Goal: Task Accomplishment & Management: Manage account settings

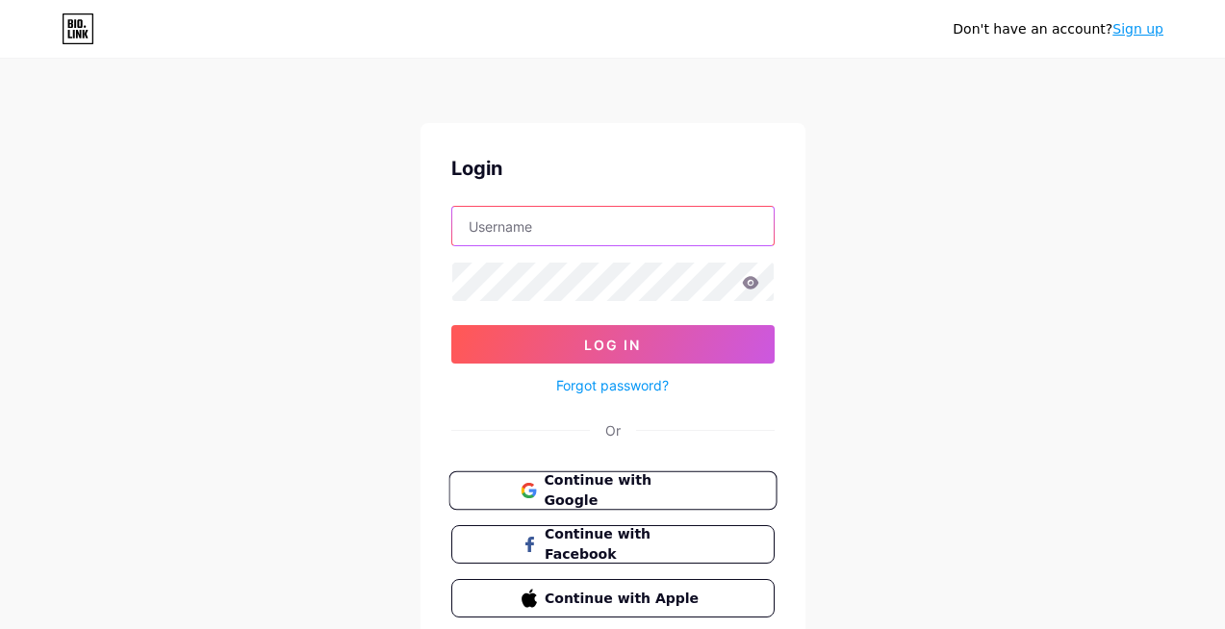
type input "atlantaluxurywatches"
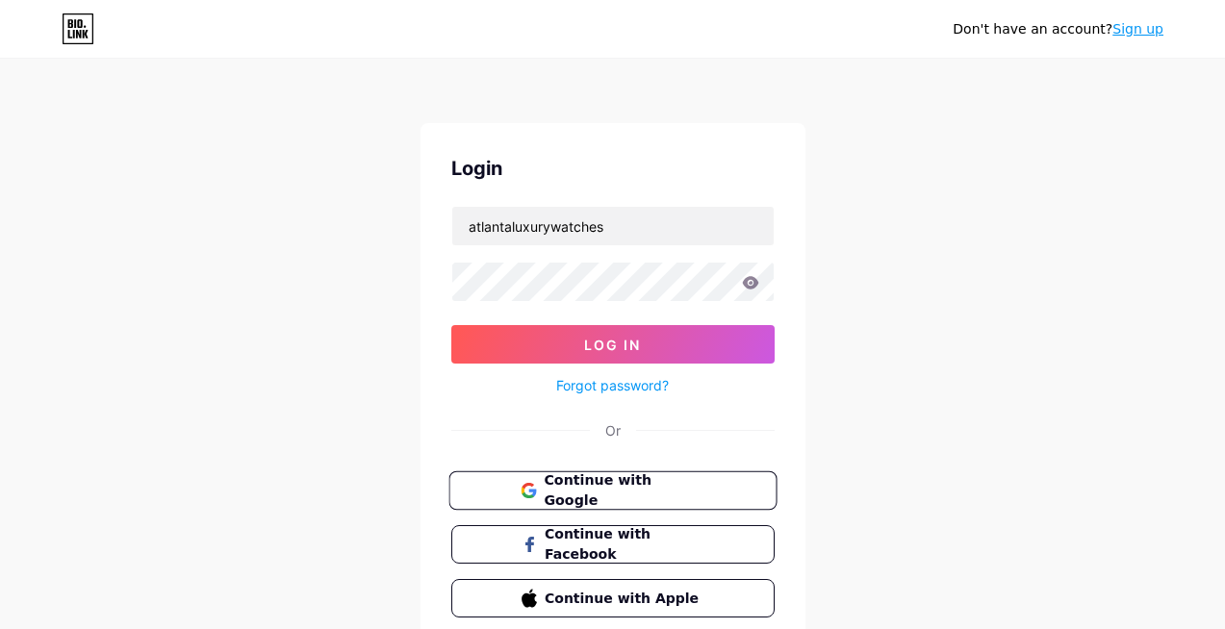
click at [602, 480] on span "Continue with Google" at bounding box center [624, 490] width 161 height 41
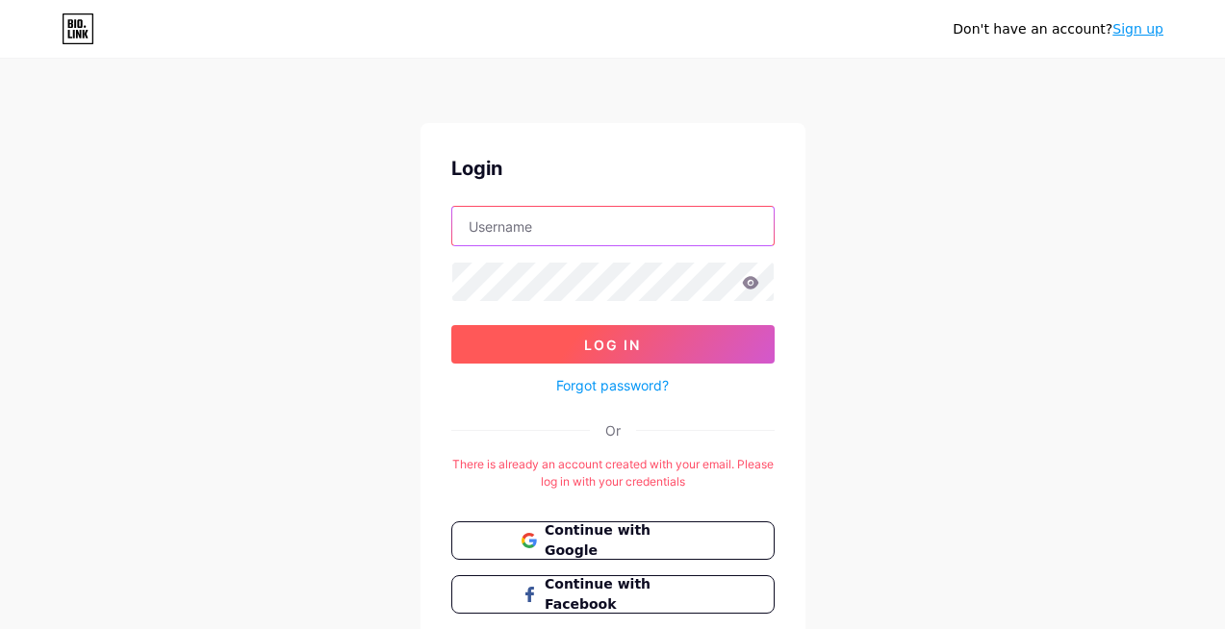
type input "atlantaluxurywatches"
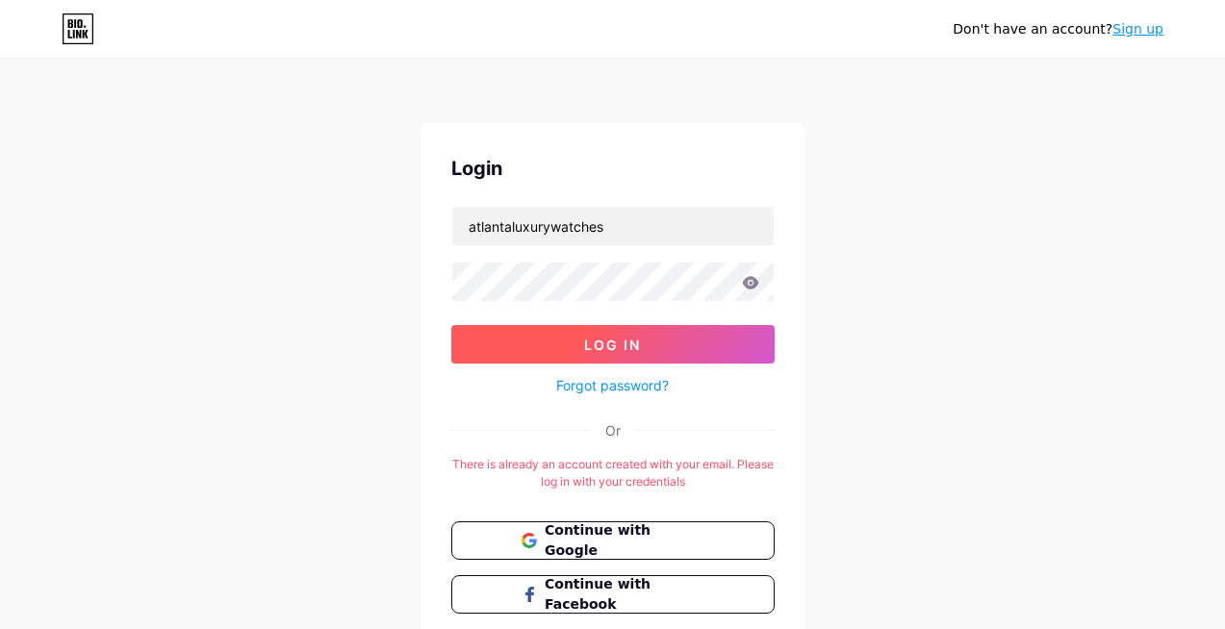
click at [605, 351] on span "Log In" at bounding box center [612, 345] width 57 height 16
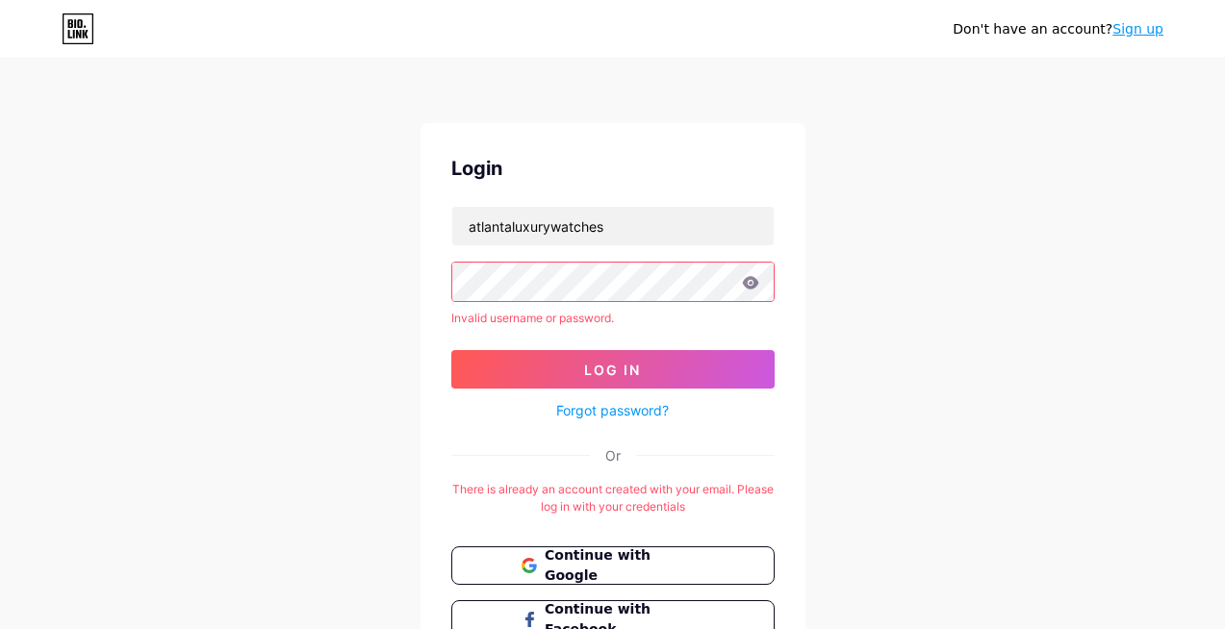
click at [938, 465] on div "Don't have an account? Sign up Login atlantaluxurywatches Invalid username or p…" at bounding box center [612, 392] width 1225 height 785
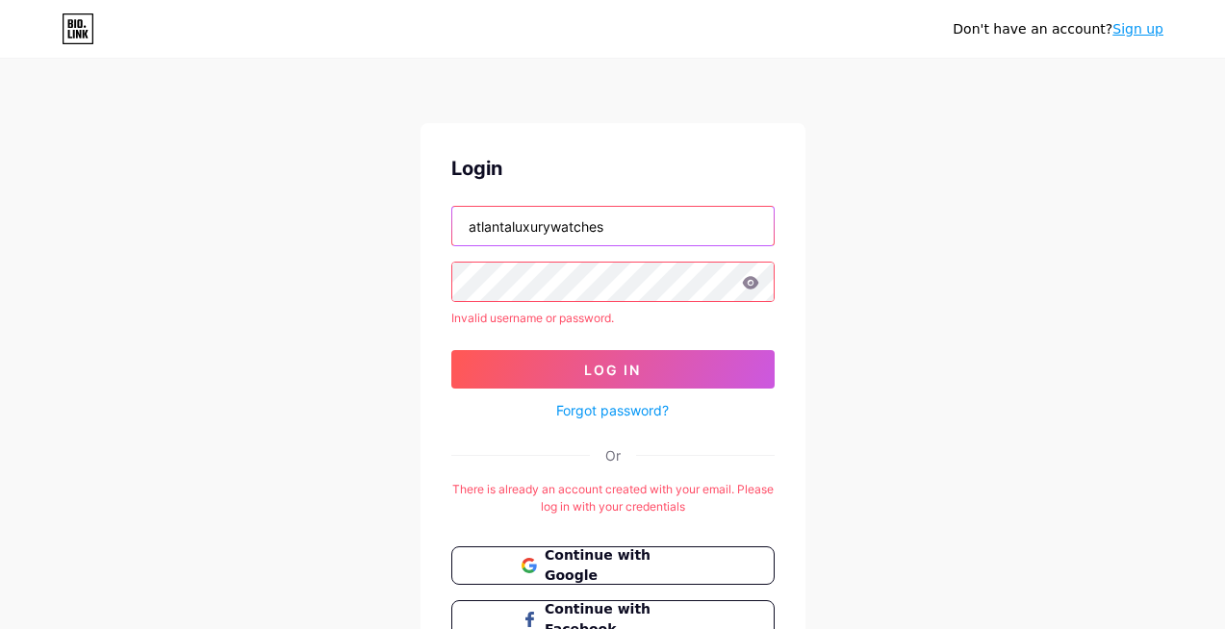
click at [594, 220] on input "atlantaluxurywatches" at bounding box center [612, 226] width 321 height 38
click at [1106, 324] on div "Don't have an account? Sign up Login Invalid username or password. Log In Forgo…" at bounding box center [612, 392] width 1225 height 785
drag, startPoint x: 622, startPoint y: 562, endPoint x: 873, endPoint y: 584, distance: 251.1
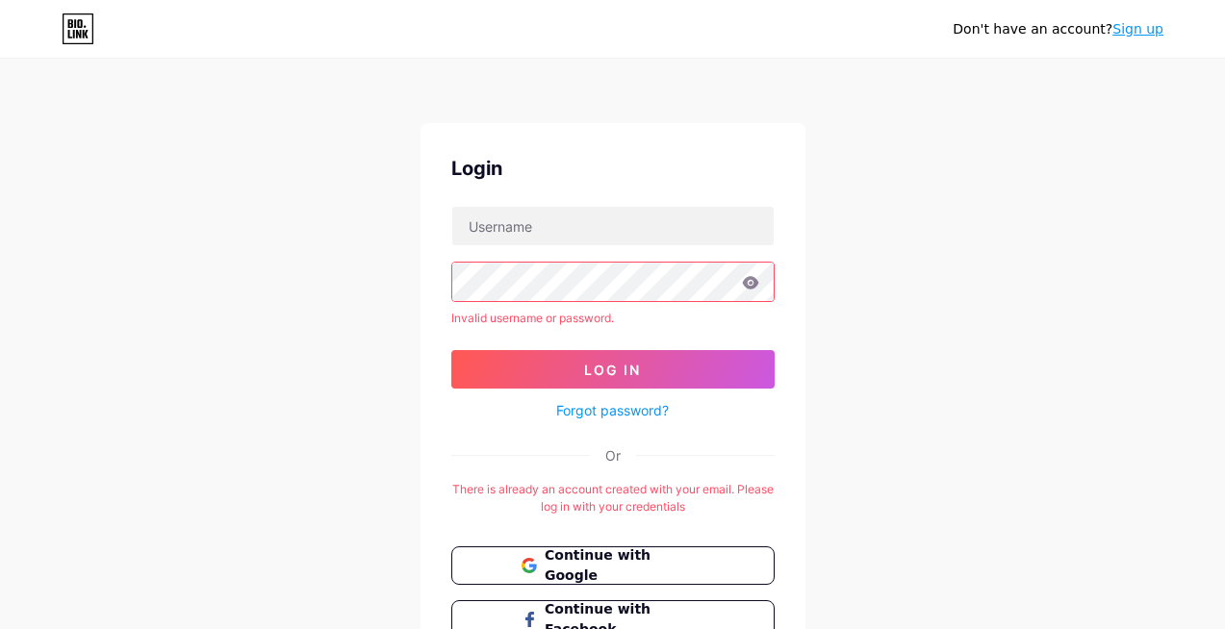
click at [620, 563] on span "Continue with Google" at bounding box center [623, 565] width 159 height 40
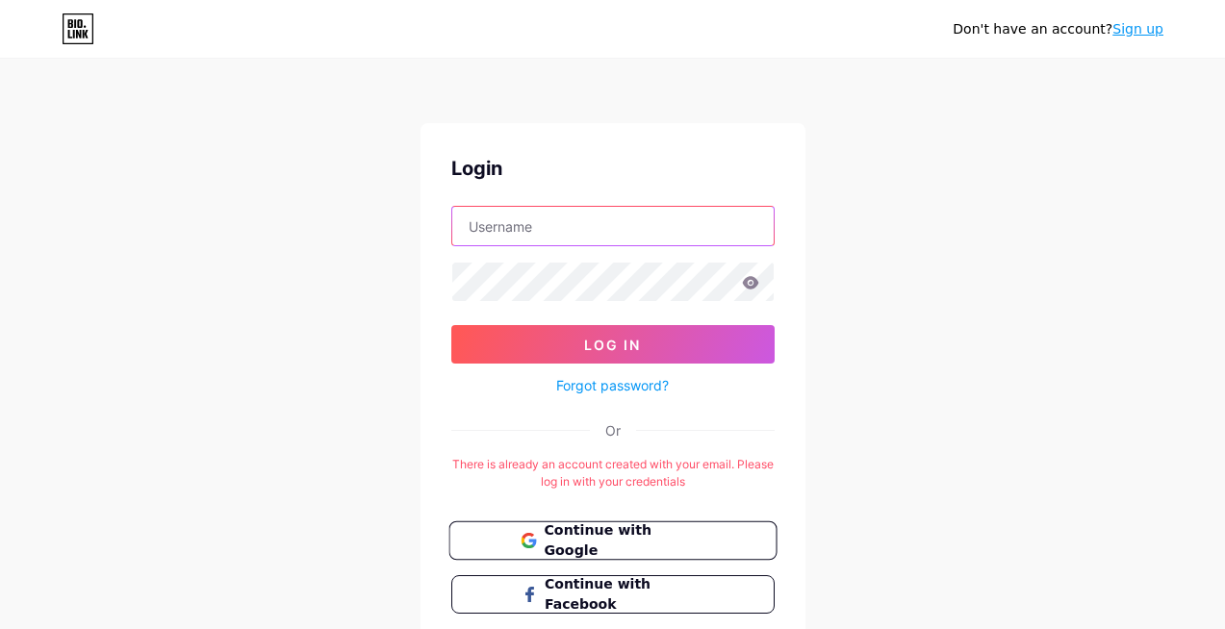
type input "atlantaluxurywatches"
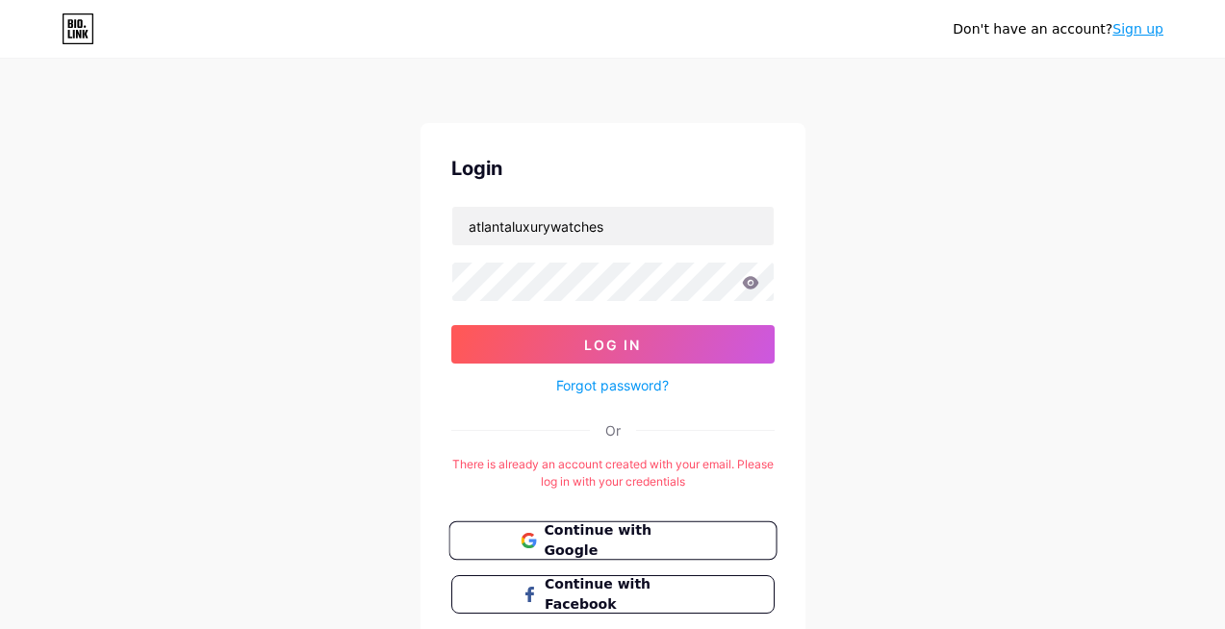
click at [608, 535] on span "Continue with Google" at bounding box center [624, 540] width 161 height 41
